Goal: Find specific page/section: Find specific page/section

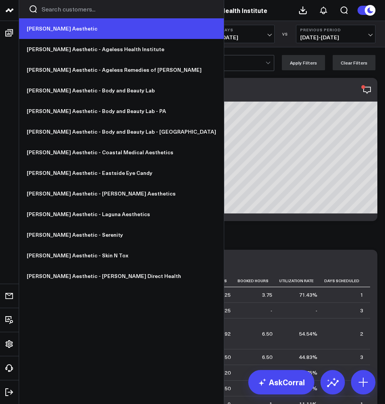
click at [48, 27] on link "[PERSON_NAME] Aesthetic" at bounding box center [121, 28] width 205 height 21
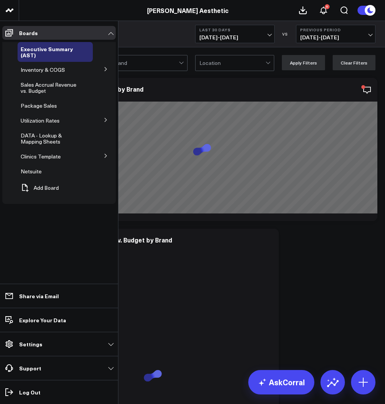
click at [103, 68] on icon at bounding box center [105, 69] width 5 height 5
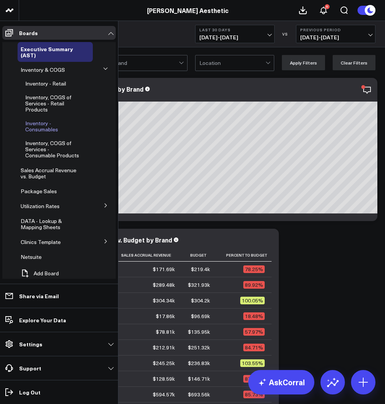
click at [44, 128] on span "Inventory - Consumables" at bounding box center [41, 126] width 33 height 13
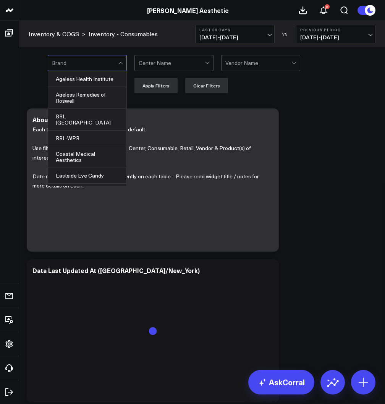
click at [107, 63] on div at bounding box center [85, 62] width 66 height 15
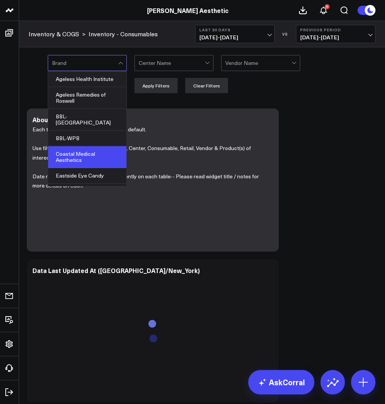
scroll to position [31, 0]
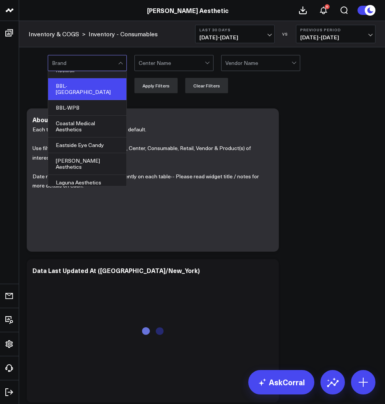
click at [80, 86] on div "BBL-PA" at bounding box center [87, 89] width 78 height 22
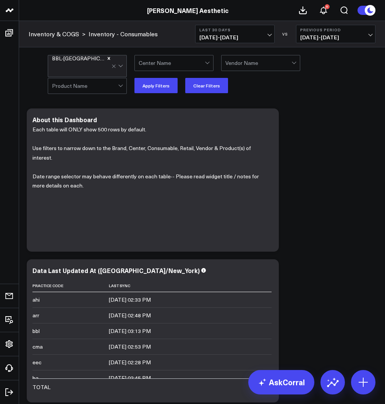
click at [266, 87] on div "BBL-PA Center Name Vendor Name Product Name Apply Filters Clear Filters" at bounding box center [212, 74] width 328 height 38
click at [159, 86] on button "Apply Filters" at bounding box center [155, 85] width 43 height 15
click at [120, 63] on div at bounding box center [120, 65] width 4 height 4
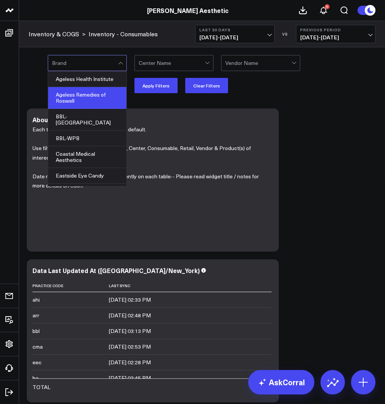
click at [88, 95] on div "Ageless Remedies of Roswell" at bounding box center [87, 98] width 78 height 22
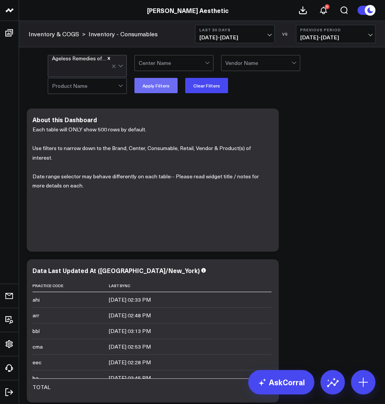
click at [159, 87] on button "Apply Filters" at bounding box center [155, 85] width 43 height 15
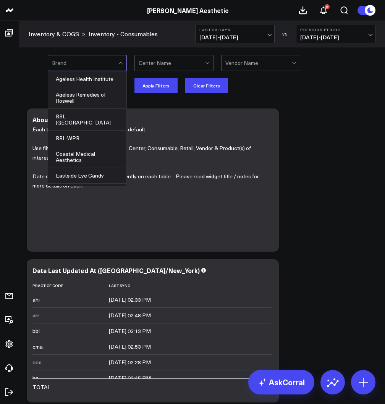
click at [109, 66] on div at bounding box center [85, 62] width 66 height 15
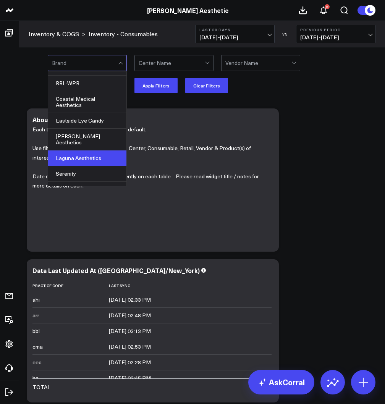
click at [89, 150] on div "Laguna Aesthetics" at bounding box center [87, 158] width 78 height 16
click at [150, 89] on button "Apply Filters" at bounding box center [155, 85] width 43 height 15
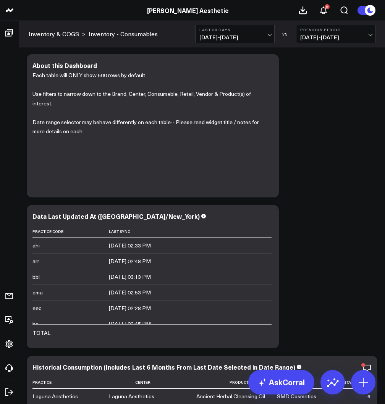
scroll to position [60, 0]
